Goal: Transaction & Acquisition: Purchase product/service

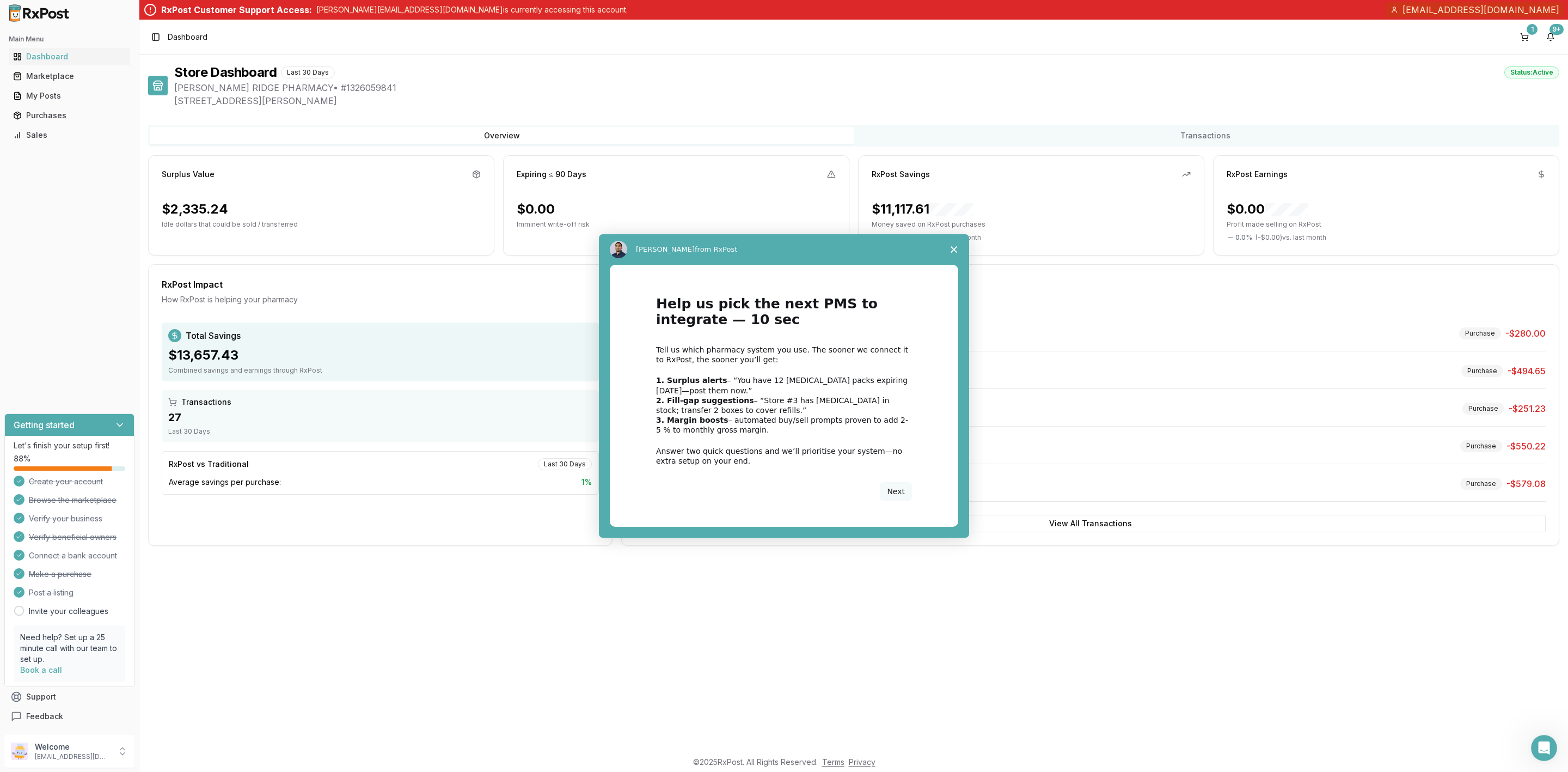
click at [1533, 39] on div "Intercom messenger" at bounding box center [784, 386] width 1568 height 772
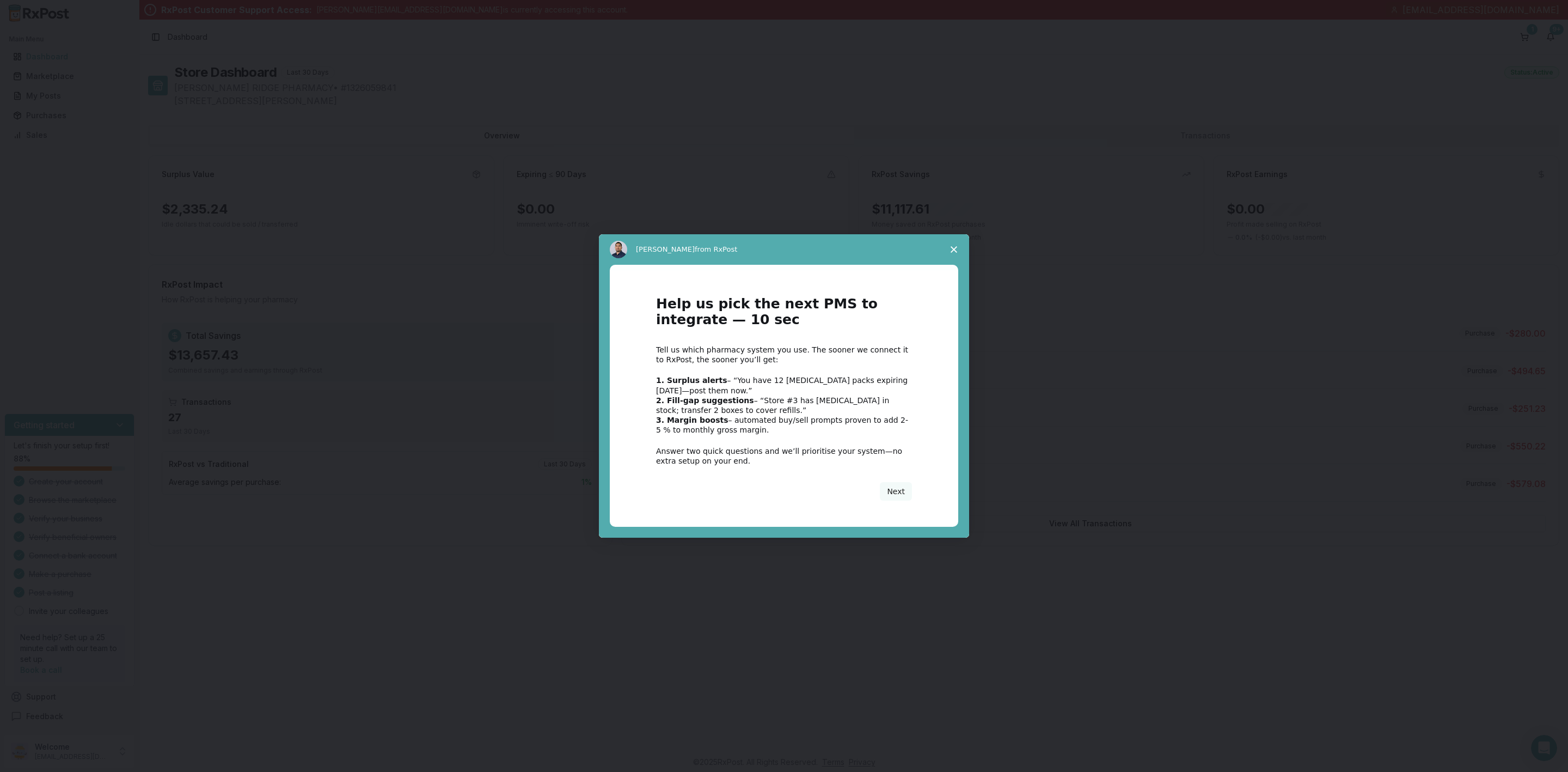
click at [952, 250] on polygon "Close survey" at bounding box center [953, 248] width 6 height 6
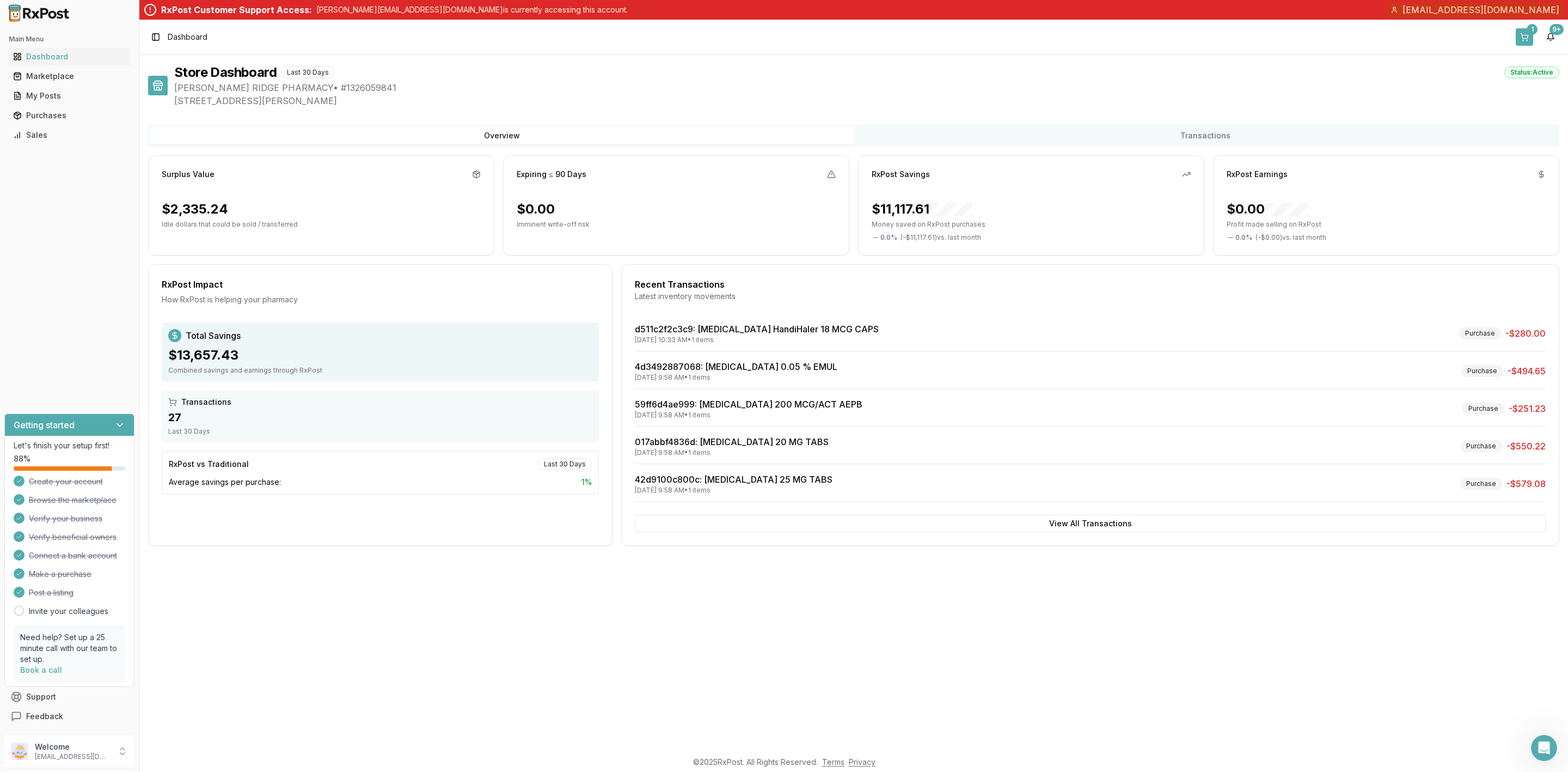
click at [1524, 39] on button "1" at bounding box center [1524, 37] width 17 height 17
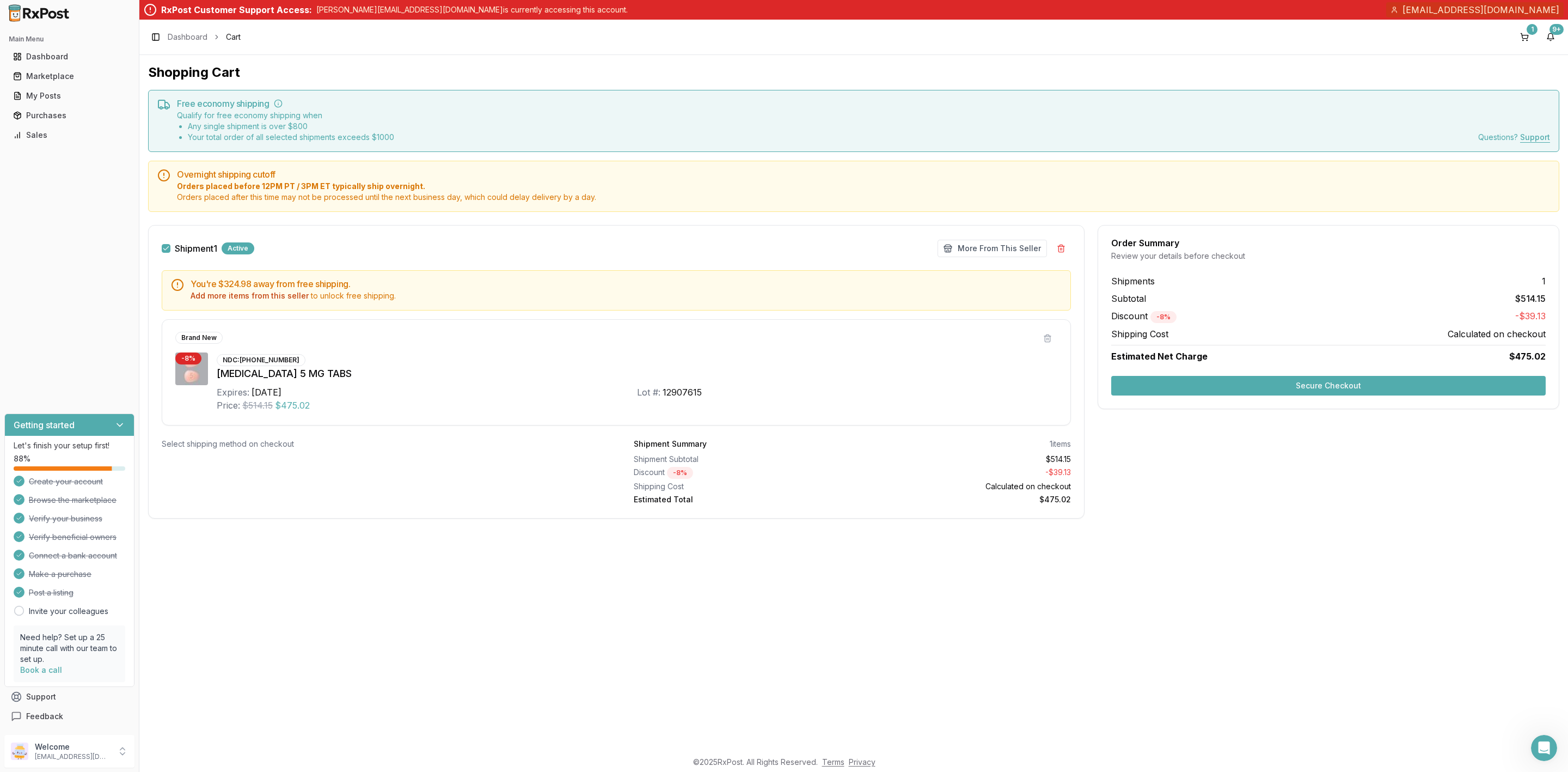
click at [1269, 393] on button "Secure Checkout" at bounding box center [1328, 385] width 434 height 19
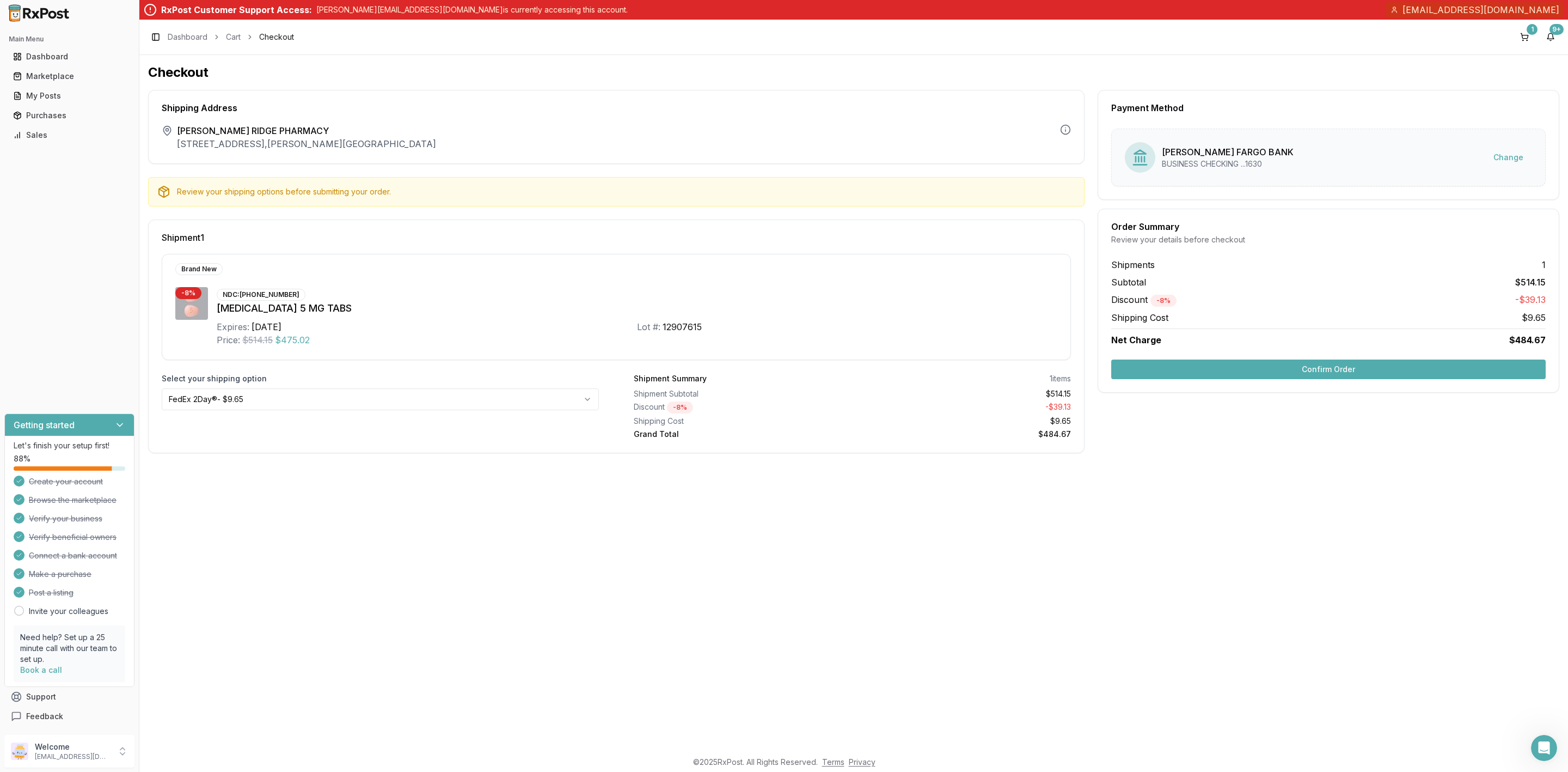
click at [1365, 372] on button "Confirm Order" at bounding box center [1328, 369] width 434 height 19
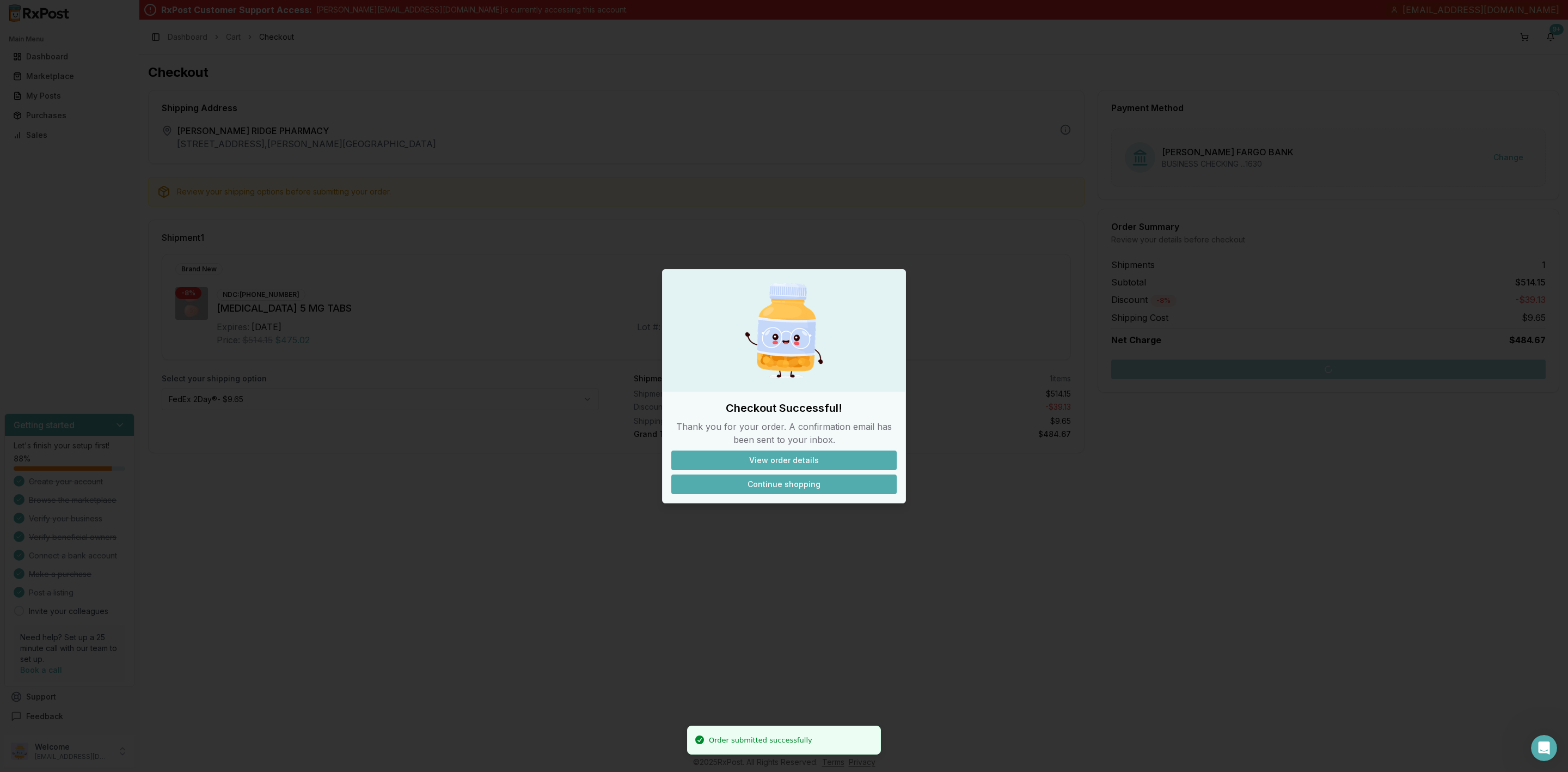
click at [762, 491] on button "Continue shopping" at bounding box center [784, 483] width 225 height 19
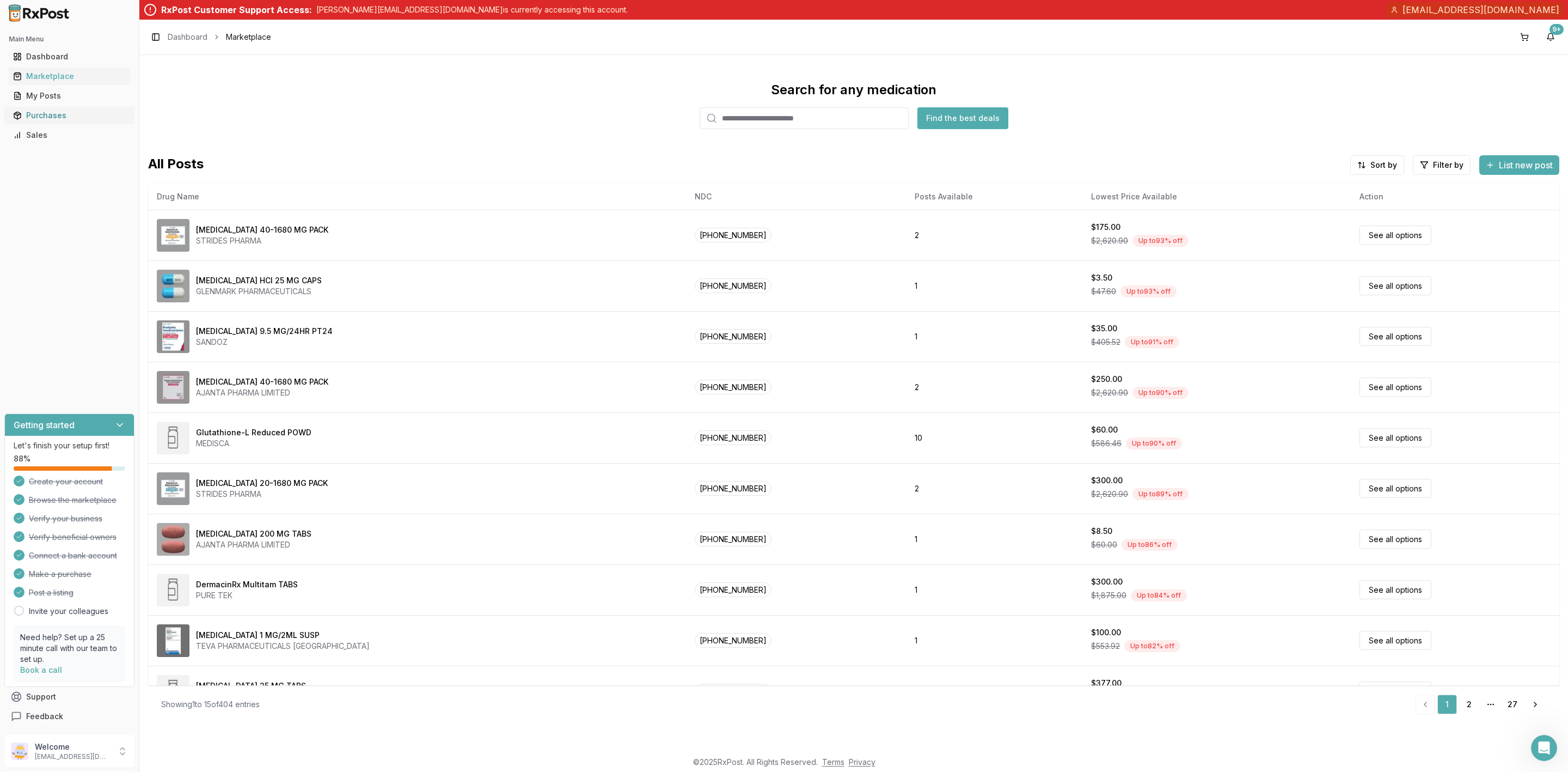
click at [63, 118] on div "Purchases" at bounding box center [69, 116] width 113 height 11
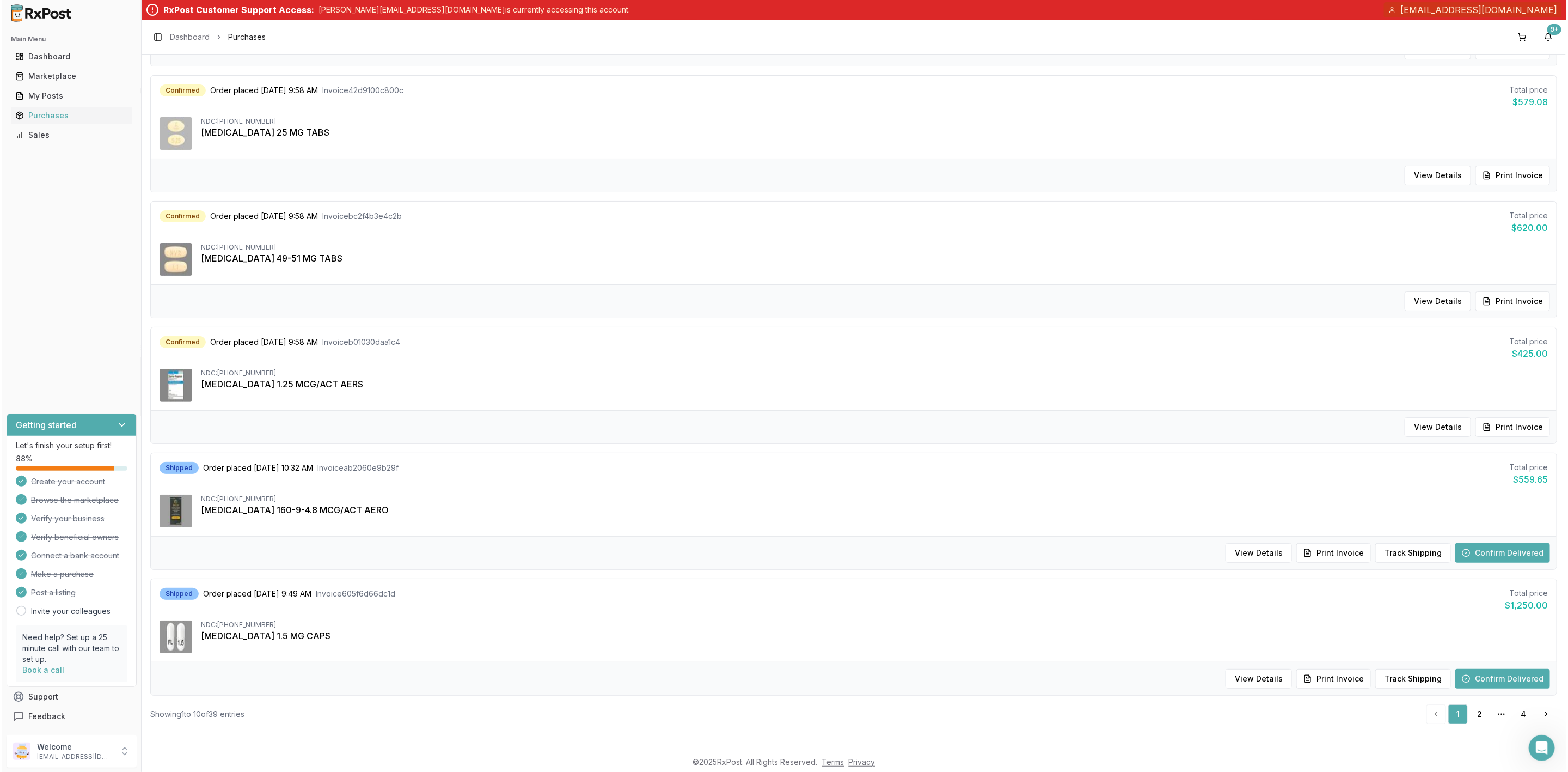
scroll to position [738, 0]
click at [1475, 714] on link "2" at bounding box center [1476, 713] width 19 height 19
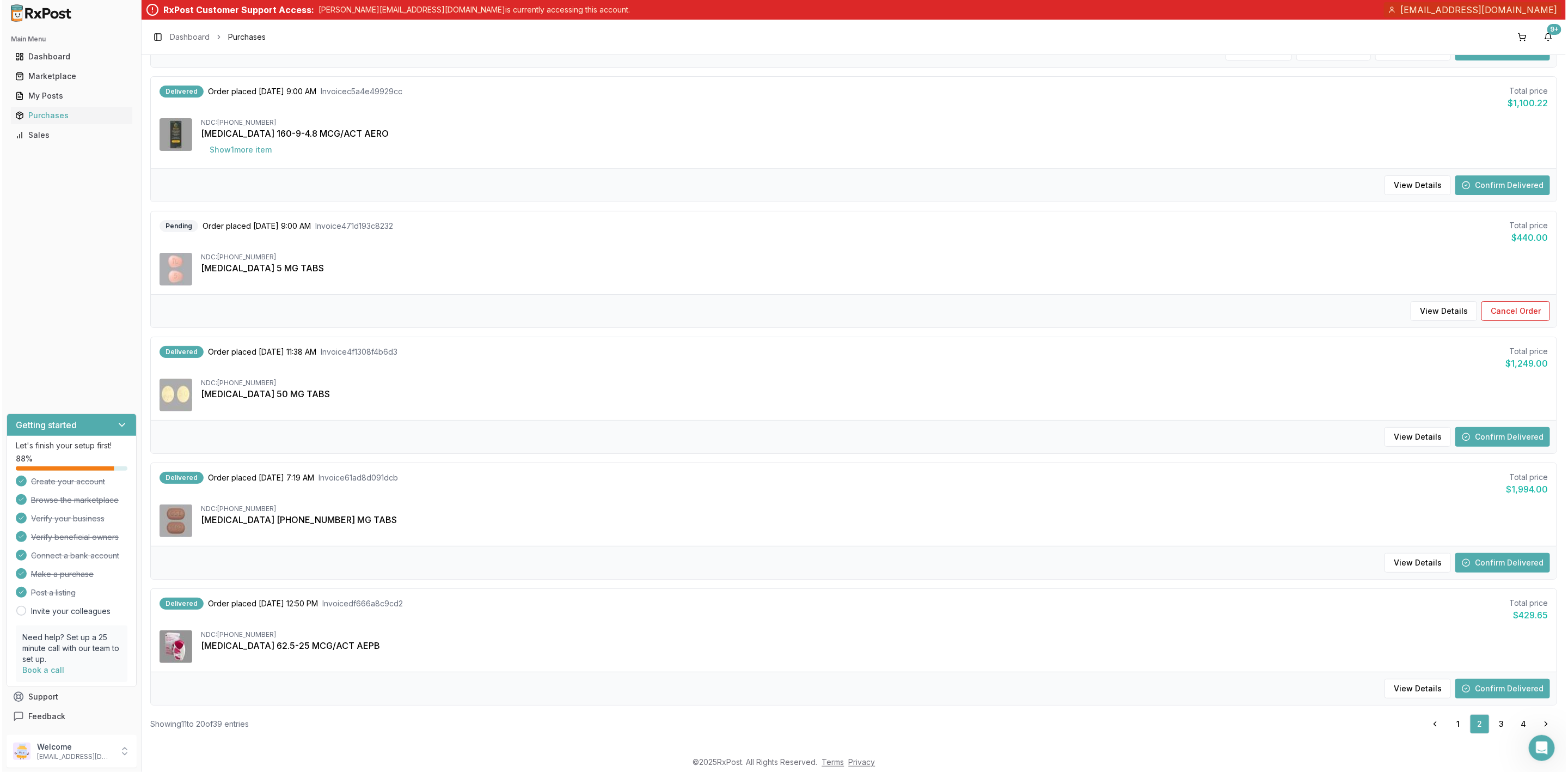
scroll to position [755, 0]
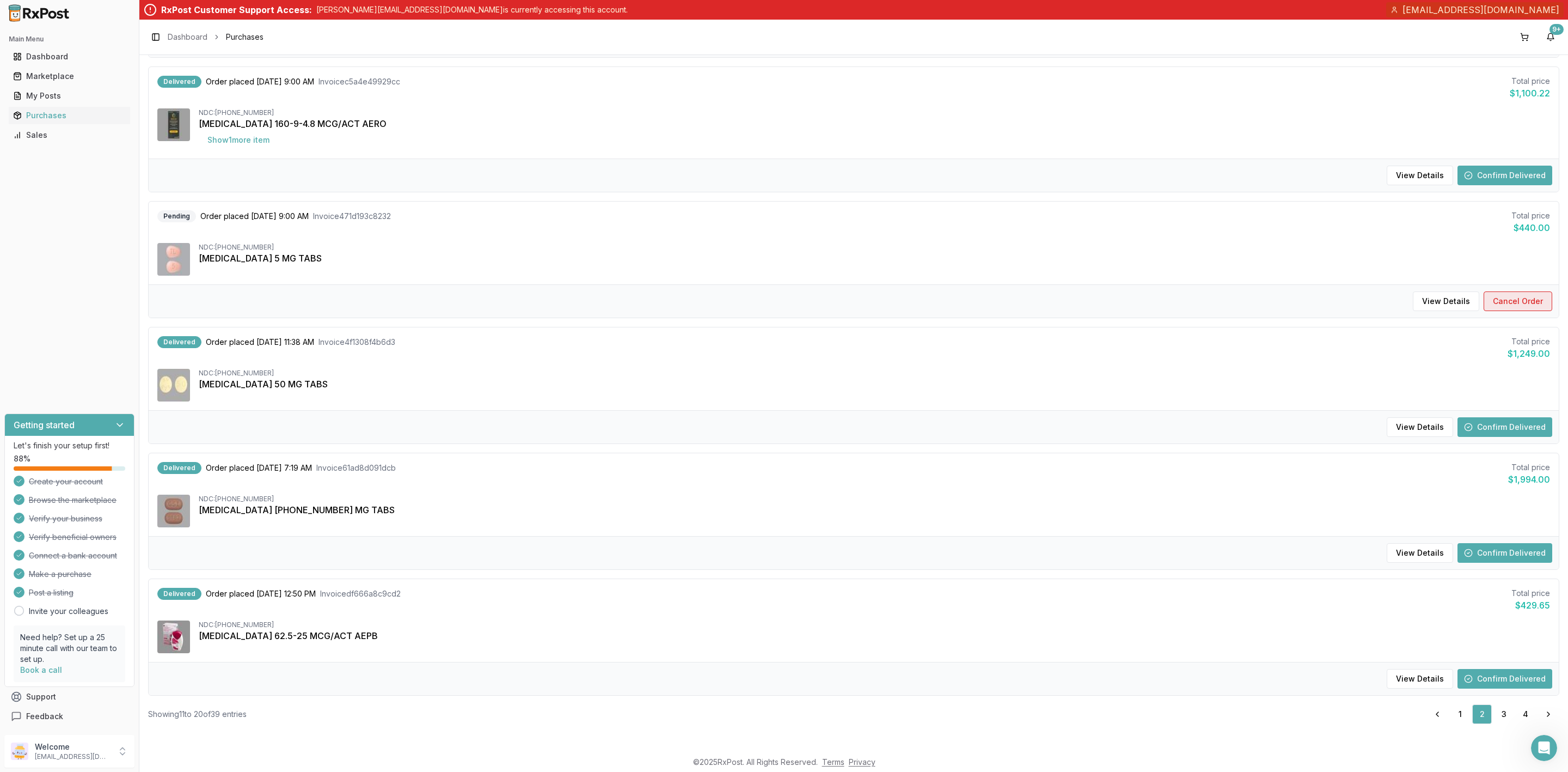
click at [1530, 298] on button "Cancel Order" at bounding box center [1518, 301] width 69 height 19
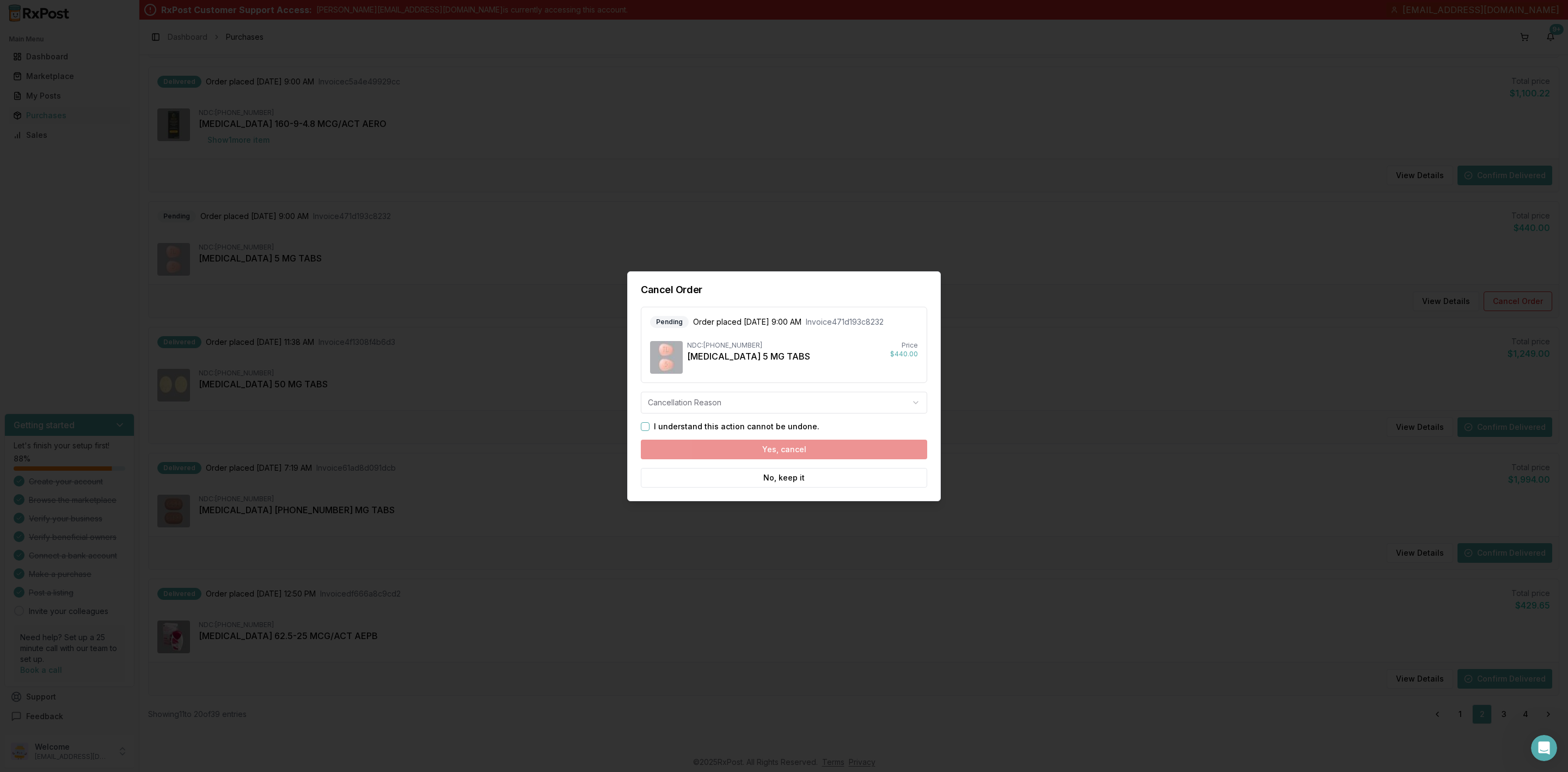
click at [755, 411] on body "Main Menu Dashboard Marketplace My Posts Purchases Sales Getting started Let's …" at bounding box center [784, 386] width 1568 height 772
click at [645, 428] on button "I understand this action cannot be undone." at bounding box center [645, 426] width 9 height 9
click at [688, 445] on button "Yes, cancel" at bounding box center [784, 448] width 286 height 19
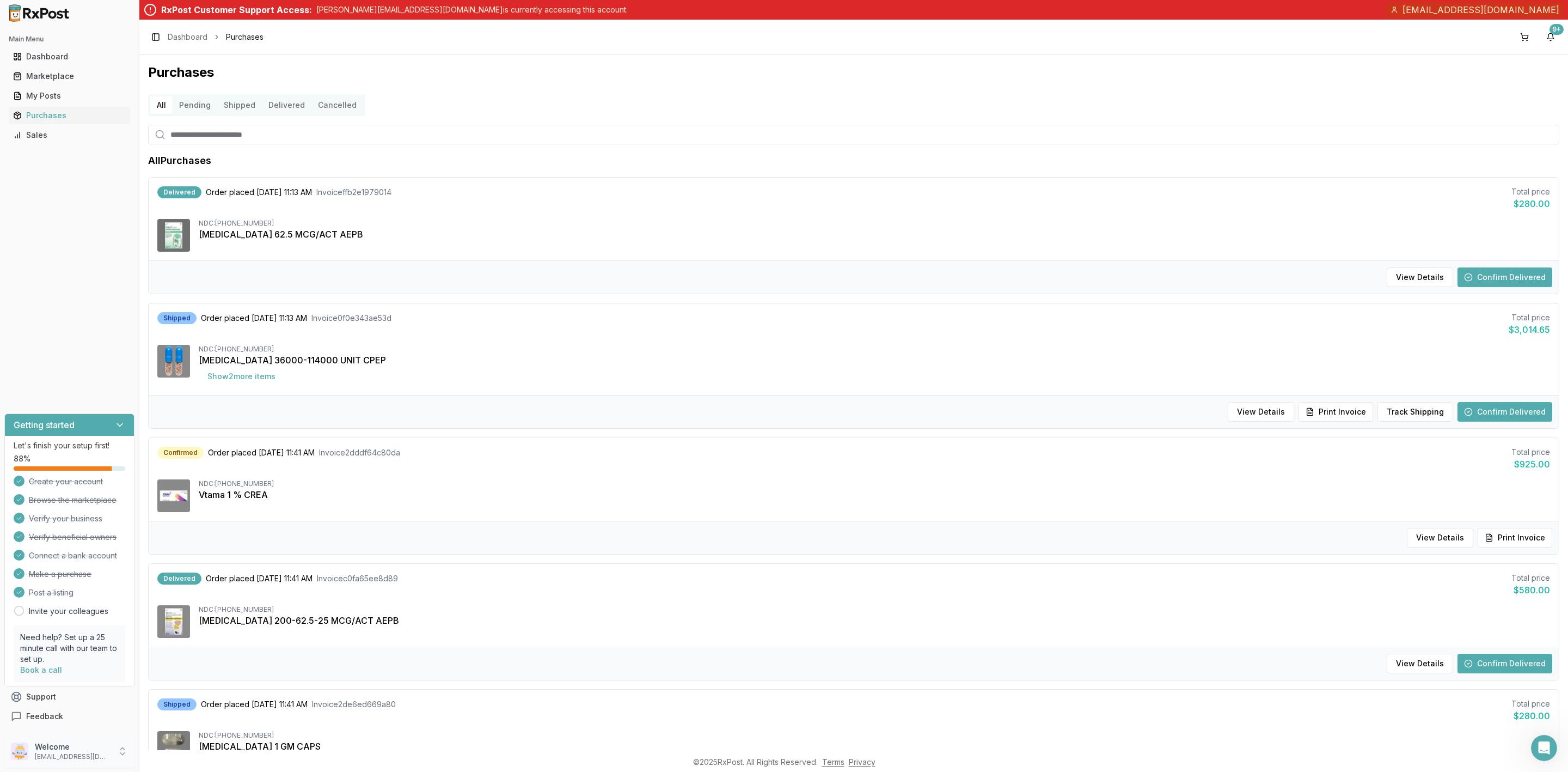
click at [72, 755] on p "hpatel@glenridgepharmacy.com" at bounding box center [72, 756] width 76 height 9
click at [166, 749] on span "Sign Out" at bounding box center [197, 754] width 104 height 11
